Goal: Use online tool/utility: Utilize a website feature to perform a specific function

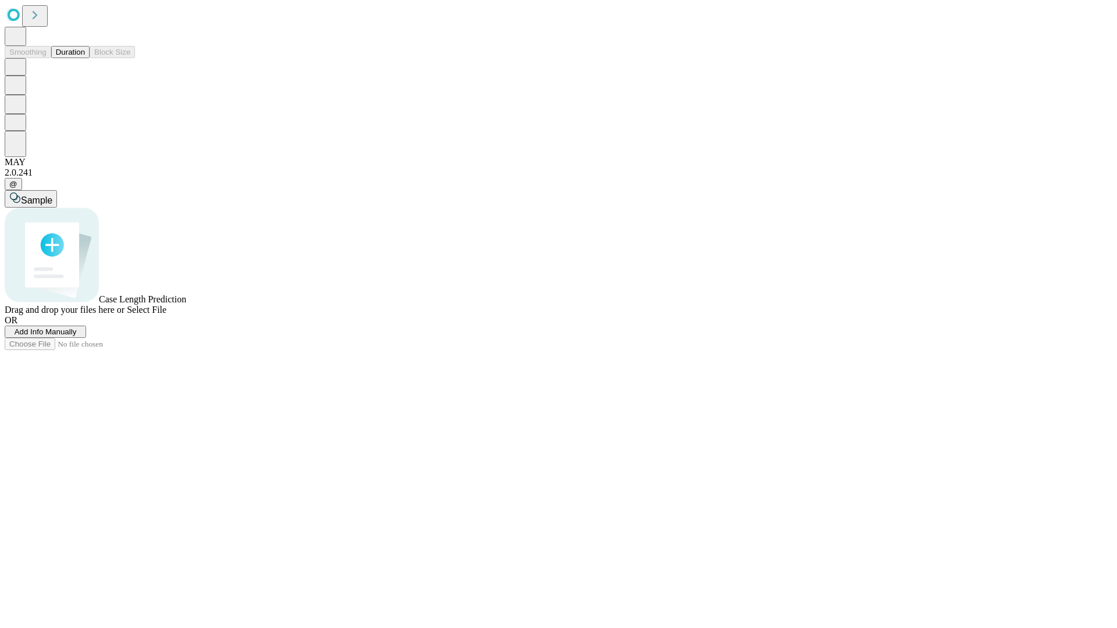
click at [85, 58] on button "Duration" at bounding box center [70, 52] width 38 height 12
click at [77, 336] on span "Add Info Manually" at bounding box center [46, 332] width 62 height 9
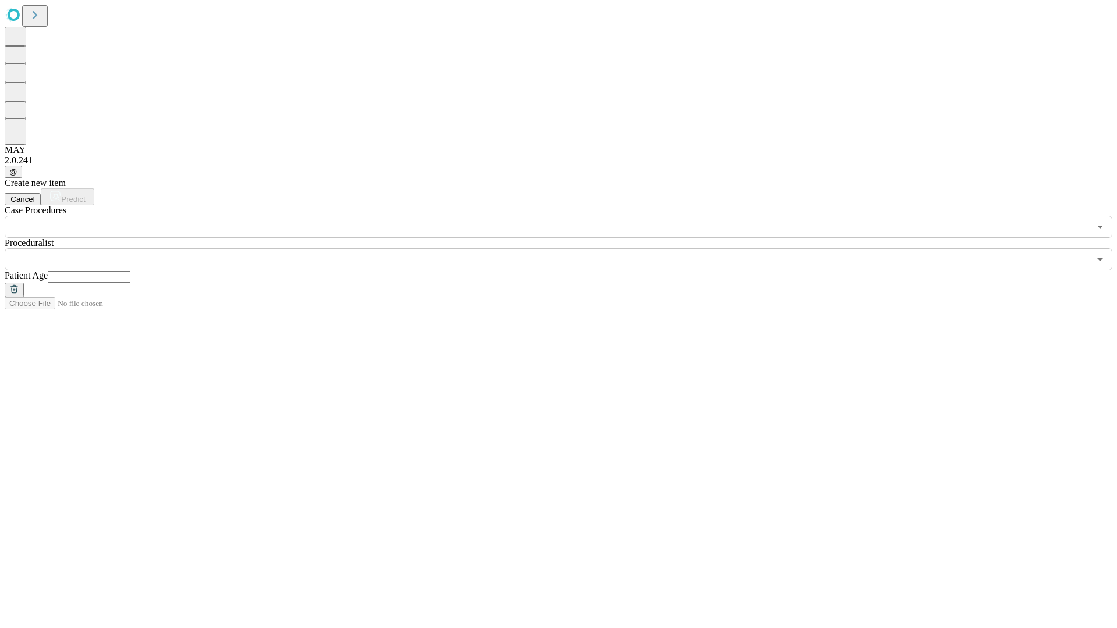
click at [130, 271] on input "text" at bounding box center [89, 277] width 83 height 12
type input "**"
click at [567, 248] on input "text" at bounding box center [547, 259] width 1085 height 22
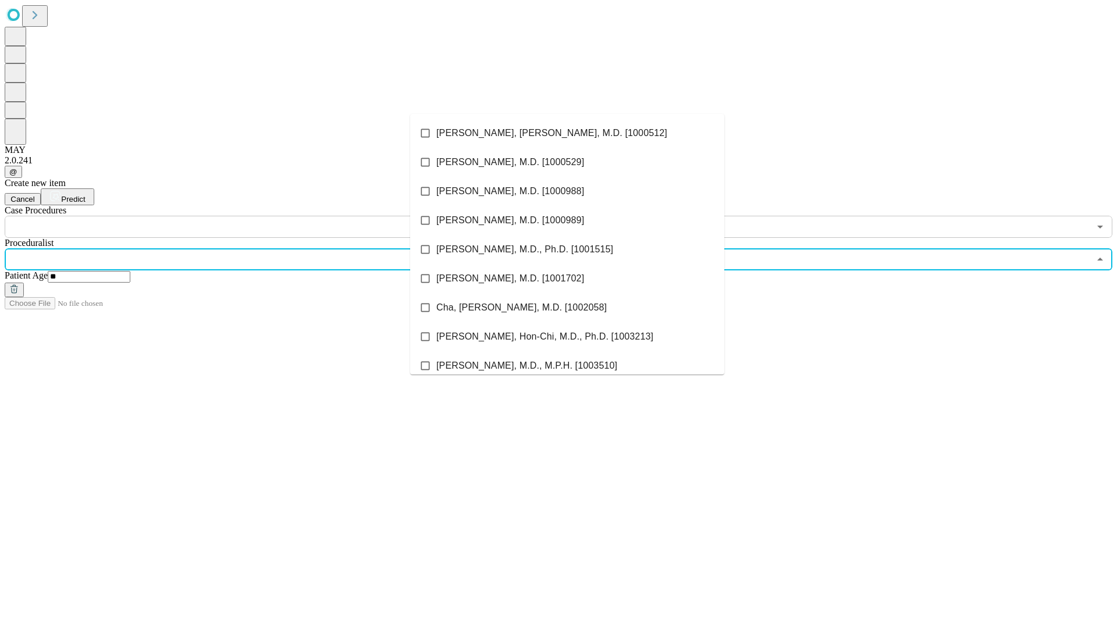
click at [567, 133] on li "[PERSON_NAME], [PERSON_NAME], M.D. [1000512]" at bounding box center [567, 133] width 314 height 29
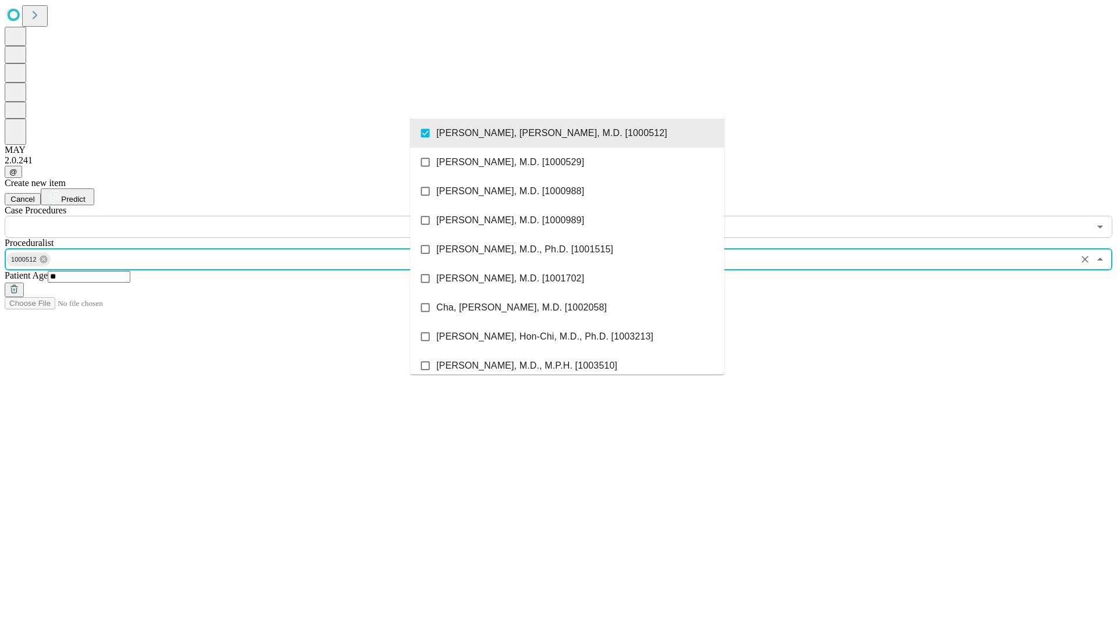
click at [244, 216] on input "text" at bounding box center [547, 227] width 1085 height 22
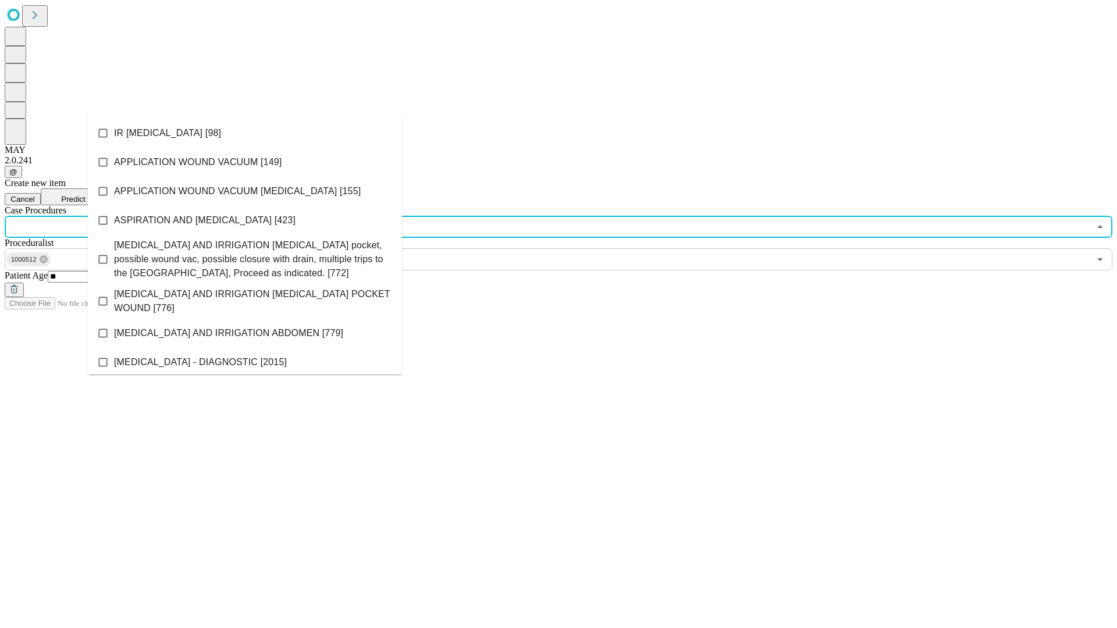
click at [245, 133] on li "IR [MEDICAL_DATA] [98]" at bounding box center [245, 133] width 314 height 29
click at [85, 195] on span "Predict" at bounding box center [73, 199] width 24 height 9
